Goal: Find specific page/section

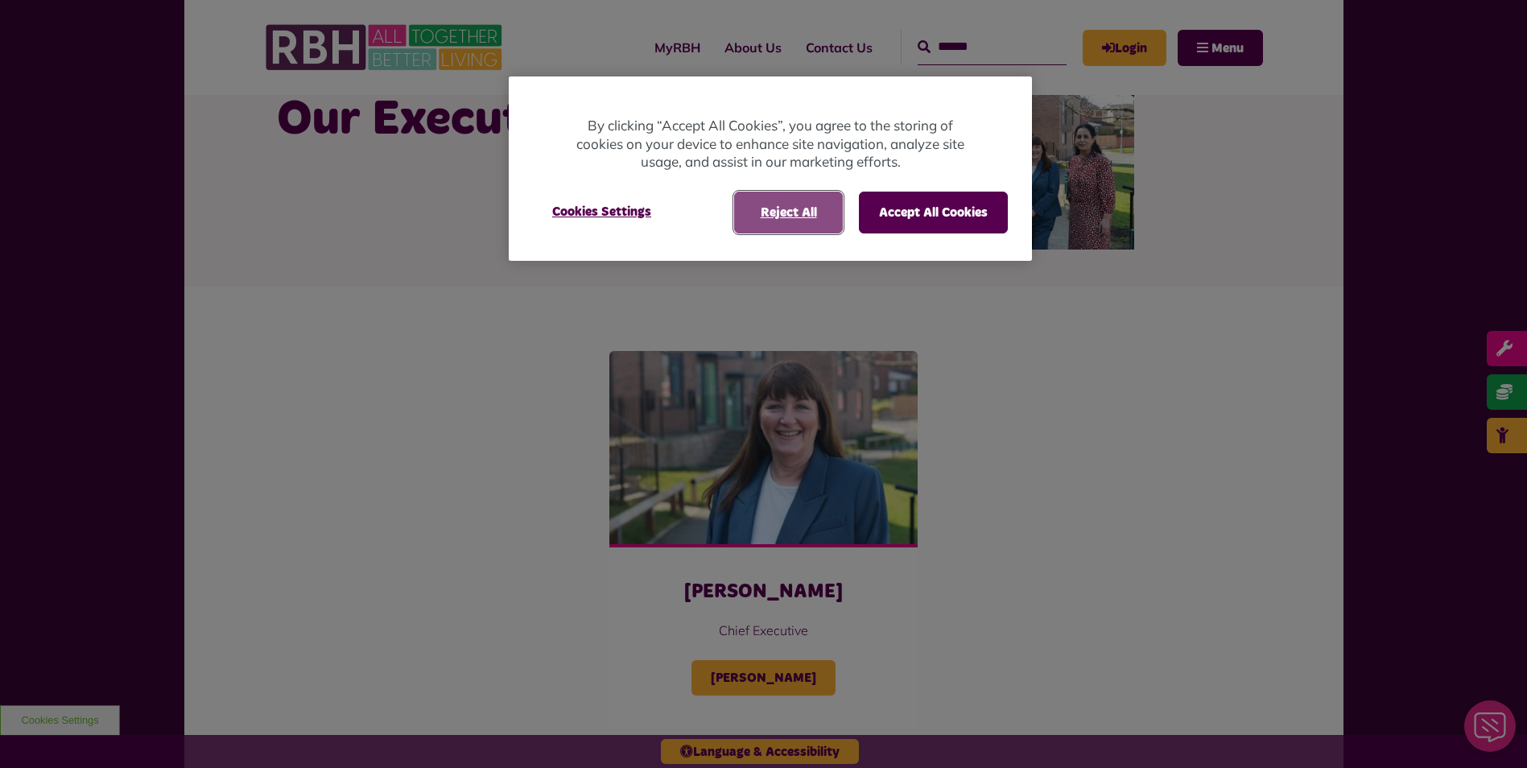
click at [812, 216] on button "Reject All" at bounding box center [788, 213] width 109 height 42
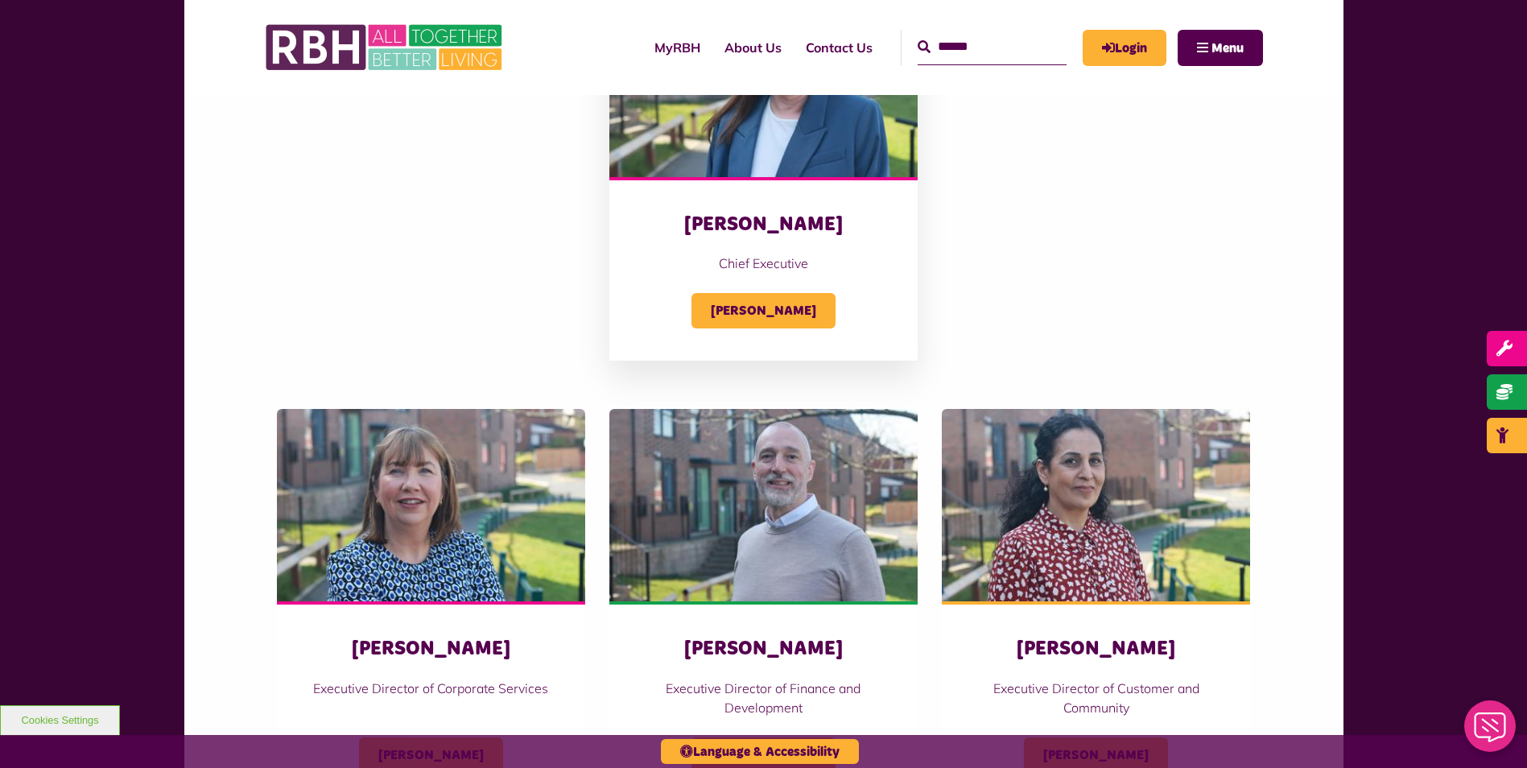
scroll to position [403, 0]
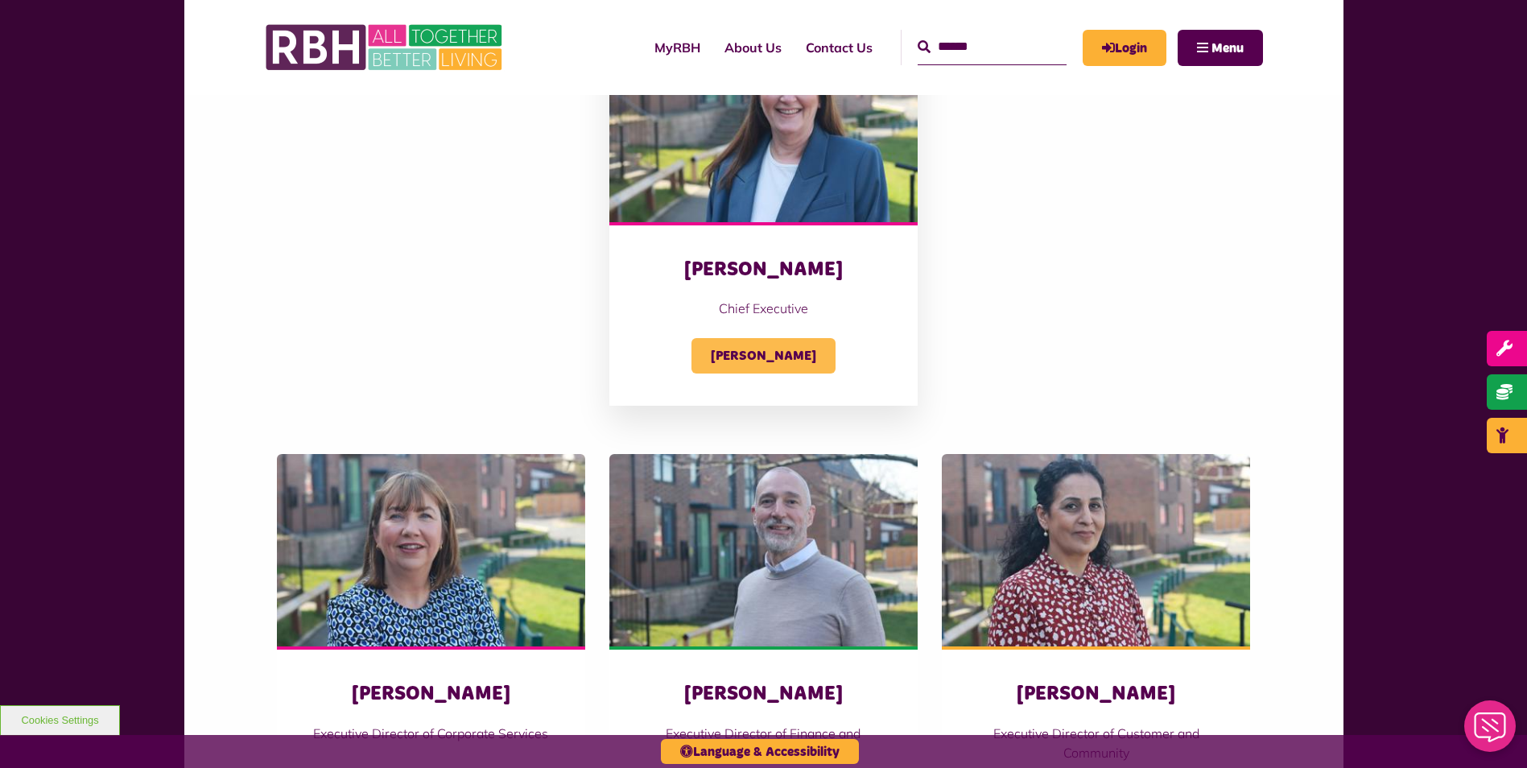
click at [793, 344] on span "Amanda Newton" at bounding box center [764, 355] width 144 height 35
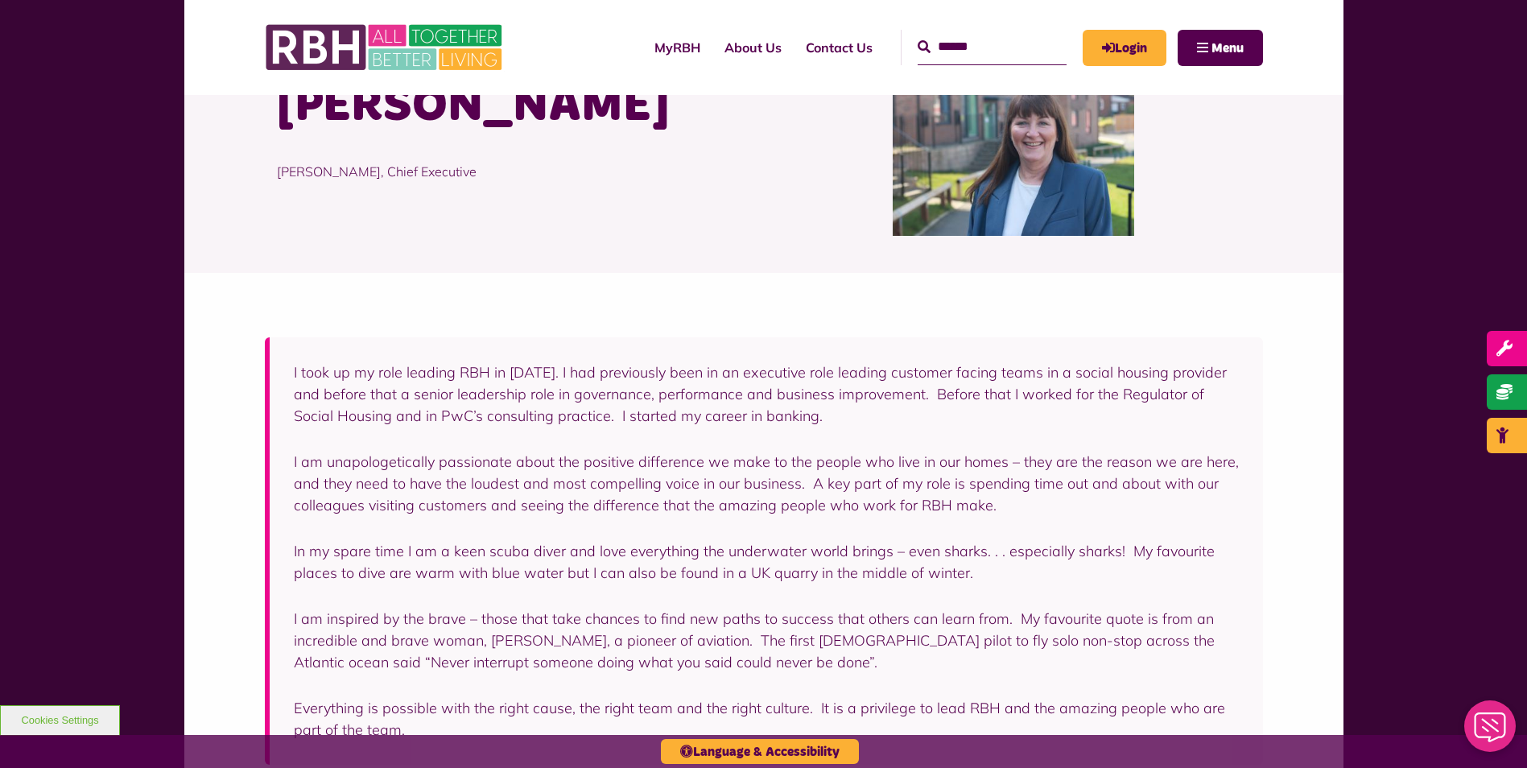
scroll to position [322, 0]
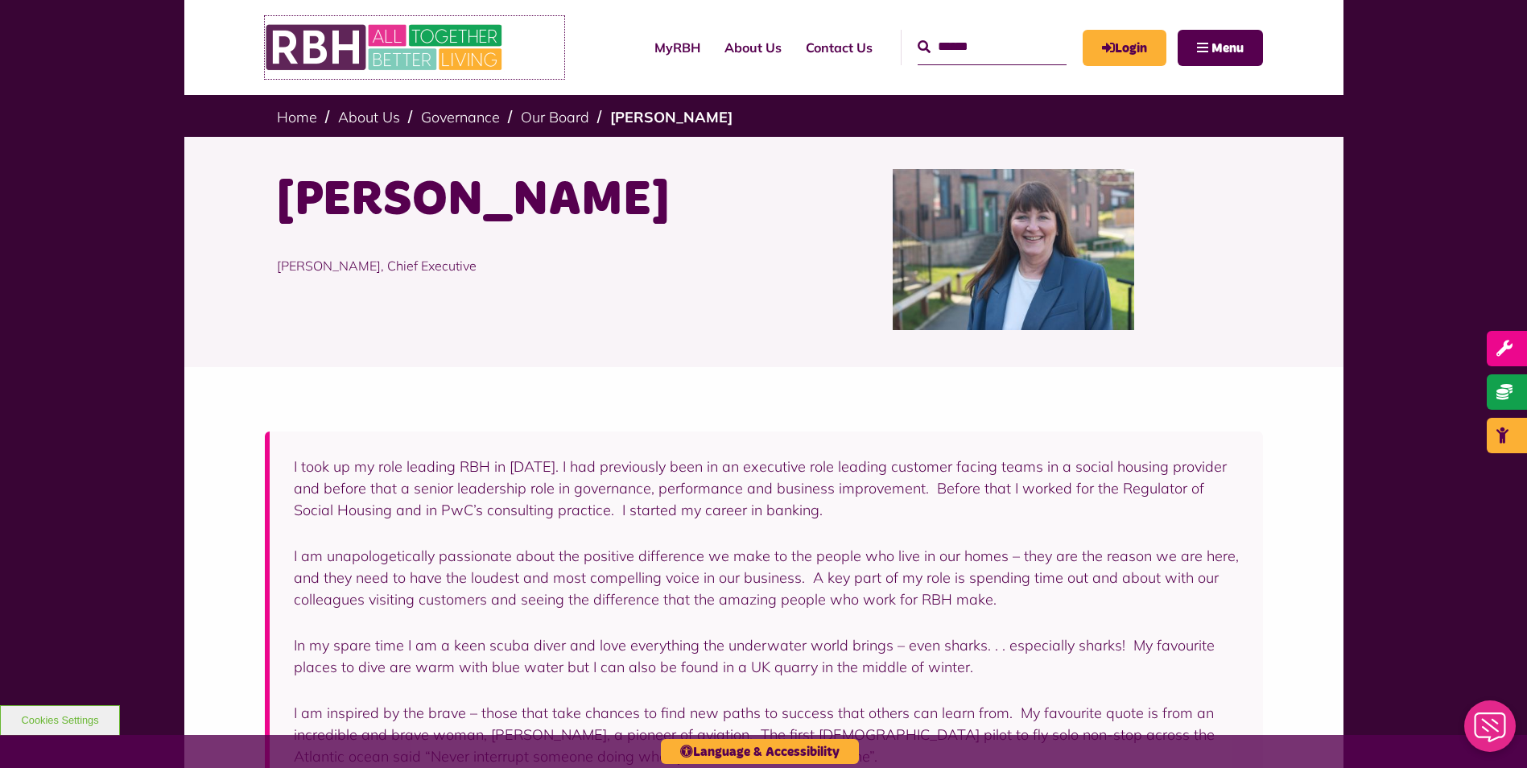
click at [334, 41] on img at bounding box center [386, 47] width 242 height 63
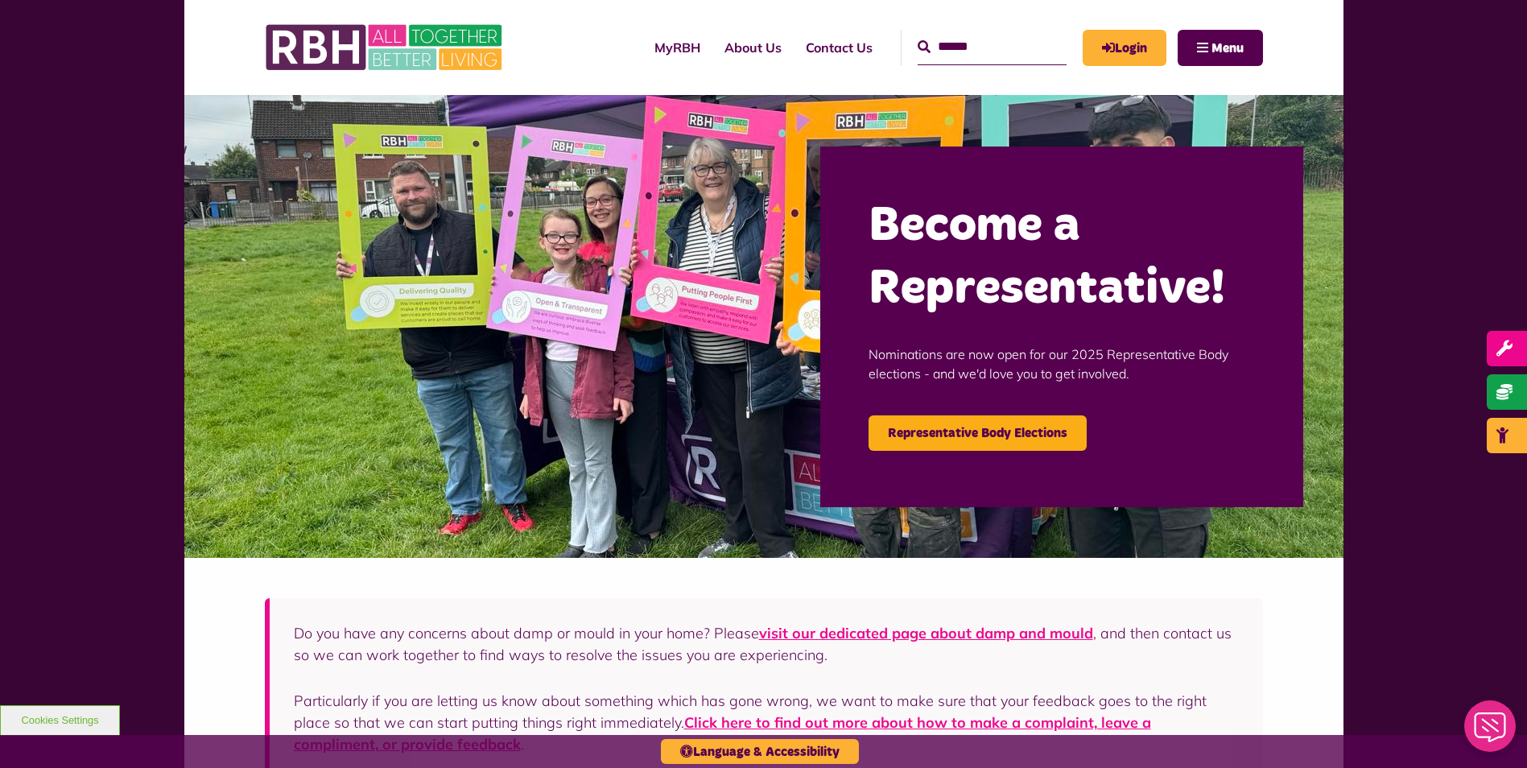
click at [951, 44] on input "Search" at bounding box center [992, 47] width 149 height 35
type input "**********"
click at [918, 38] on button "Search" at bounding box center [924, 47] width 13 height 19
